Goal: Navigation & Orientation: Find specific page/section

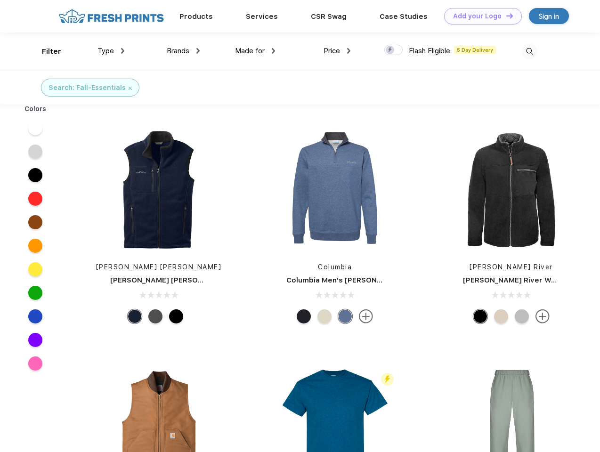
scroll to position [0, 0]
click at [479, 16] on link "Add your Logo Design Tool" at bounding box center [483, 16] width 78 height 16
click at [0, 0] on div "Design Tool" at bounding box center [0, 0] width 0 height 0
click at [505, 16] on link "Add your Logo Design Tool" at bounding box center [483, 16] width 78 height 16
click at [45, 51] on div "Filter" at bounding box center [51, 51] width 19 height 11
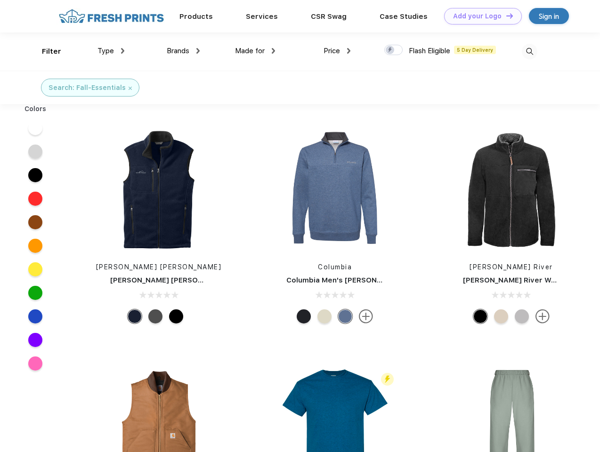
click at [111, 51] on span "Type" at bounding box center [105, 51] width 16 height 8
click at [183, 51] on span "Brands" at bounding box center [178, 51] width 23 height 8
click at [255, 51] on span "Made for" at bounding box center [250, 51] width 30 height 8
click at [337, 51] on span "Price" at bounding box center [331, 51] width 16 height 8
click at [394, 50] on div at bounding box center [393, 50] width 18 height 10
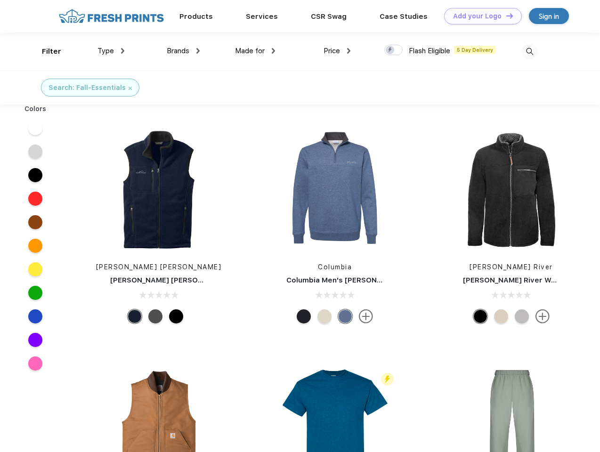
click at [390, 50] on input "checkbox" at bounding box center [387, 47] width 6 height 6
click at [529, 51] on img at bounding box center [530, 52] width 16 height 16
